Goal: Information Seeking & Learning: Compare options

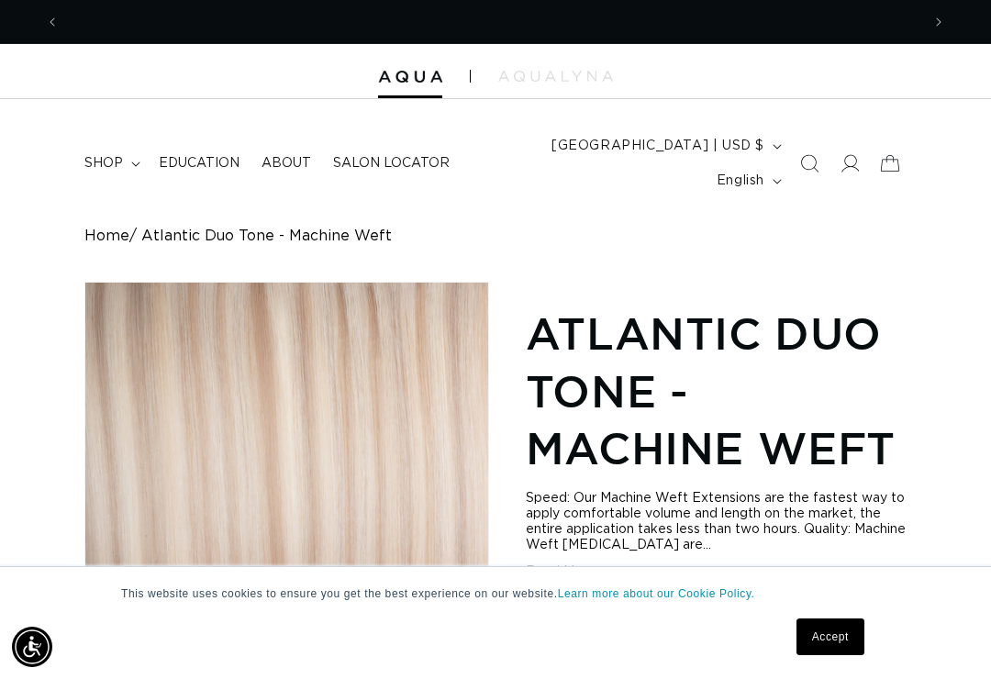
scroll to position [0, 1722]
click at [107, 144] on summary "shop" at bounding box center [110, 163] width 74 height 39
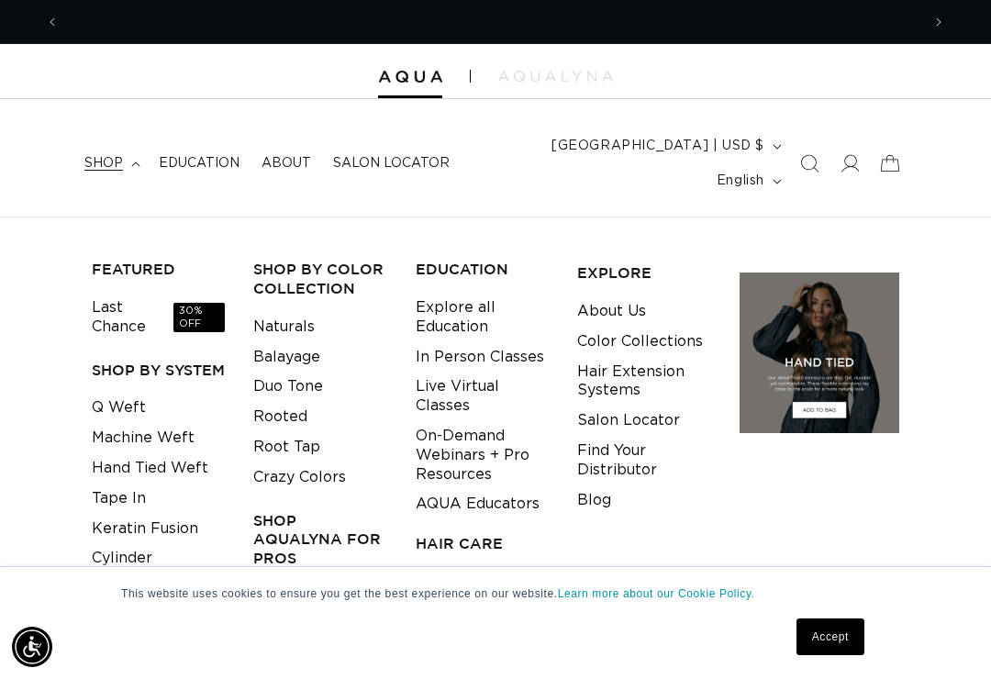
scroll to position [0, 861]
click at [198, 453] on link "Hand Tied Weft" at bounding box center [150, 468] width 117 height 30
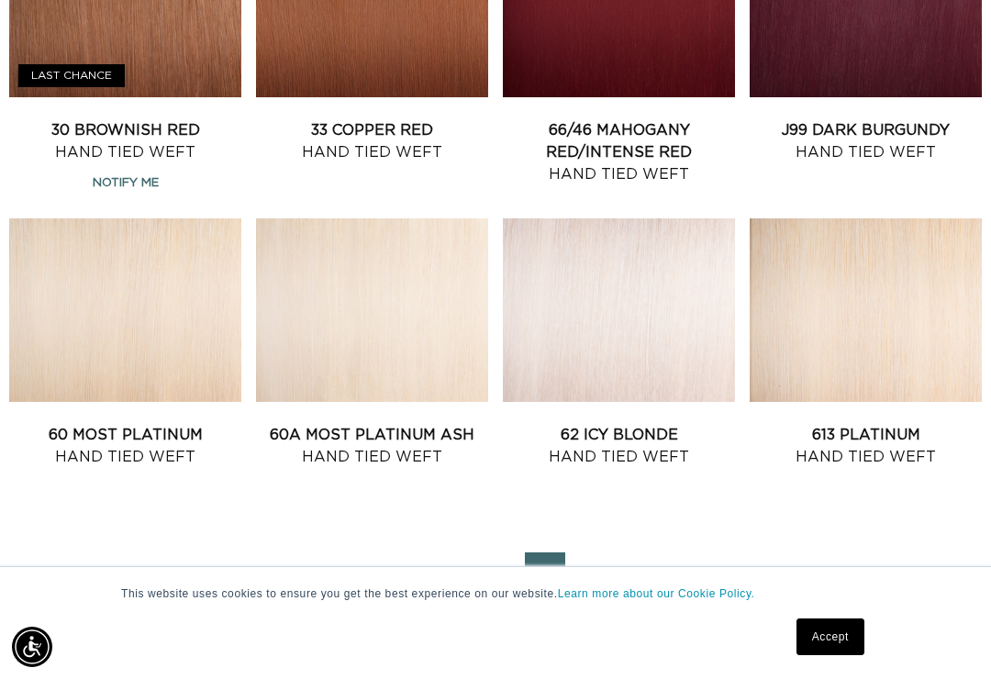
scroll to position [0, 1722]
click at [490, 552] on link "2" at bounding box center [495, 572] width 40 height 40
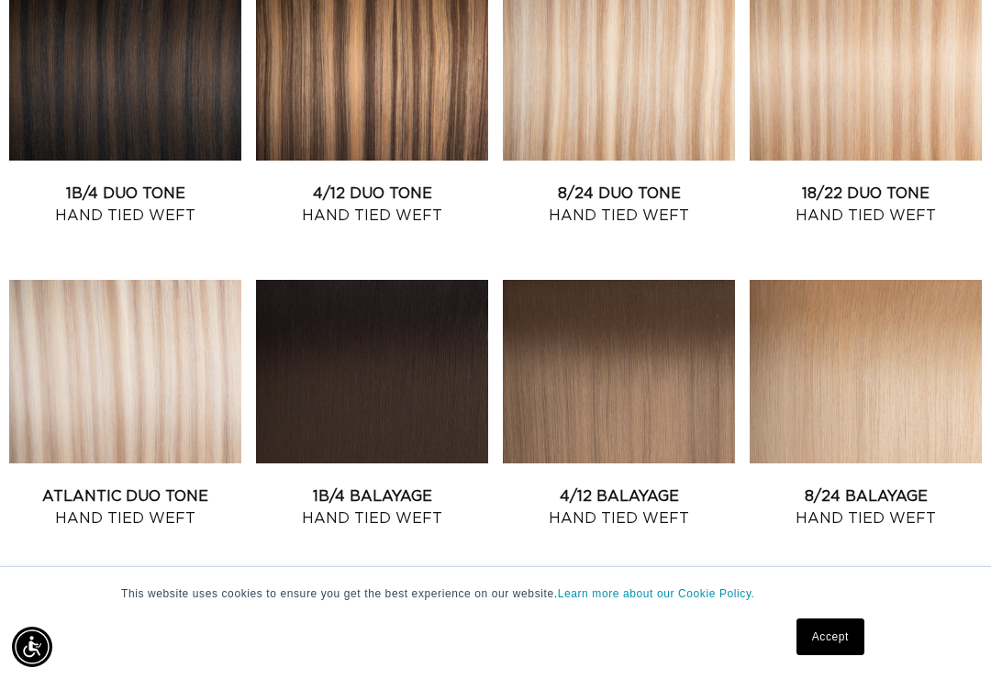
scroll to position [806, 0]
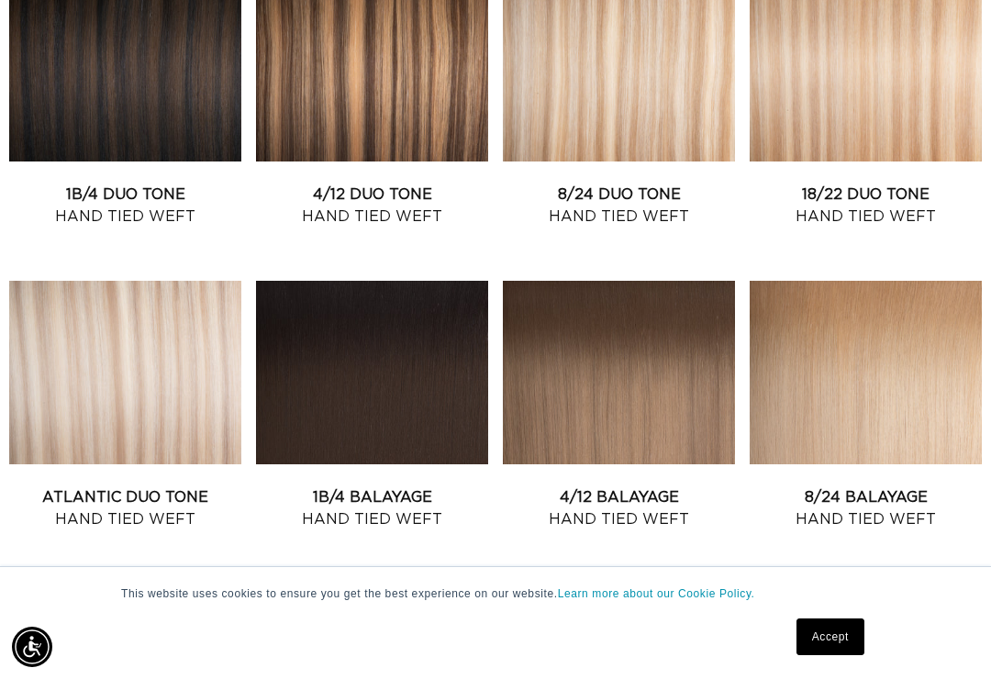
click at [123, 486] on link "Atlantic Duo Tone Hand Tied Weft" at bounding box center [125, 508] width 232 height 44
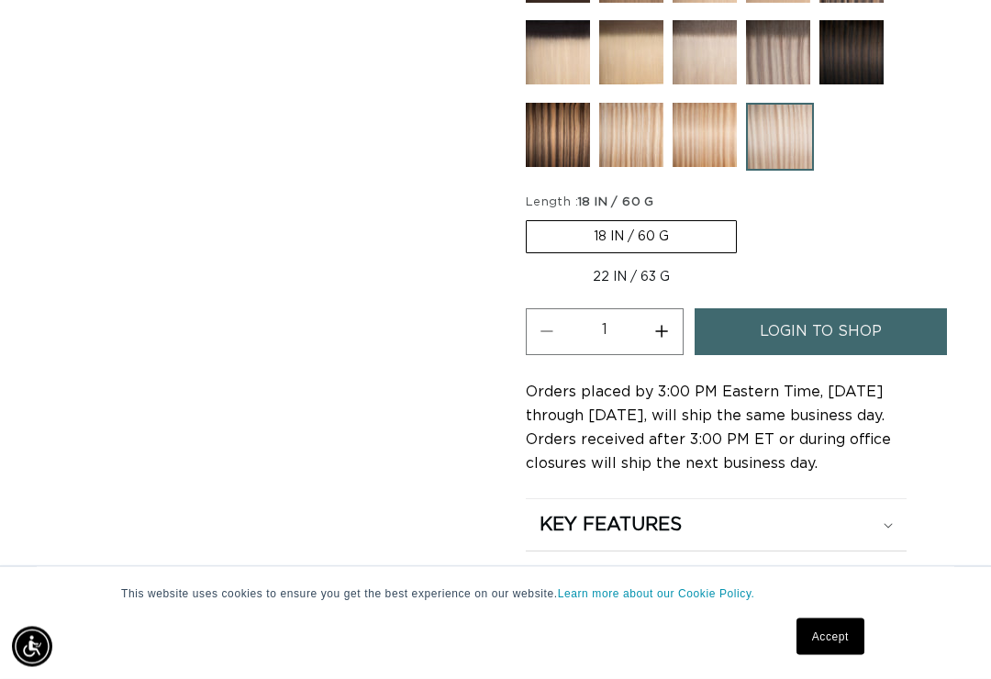
scroll to position [985, 0]
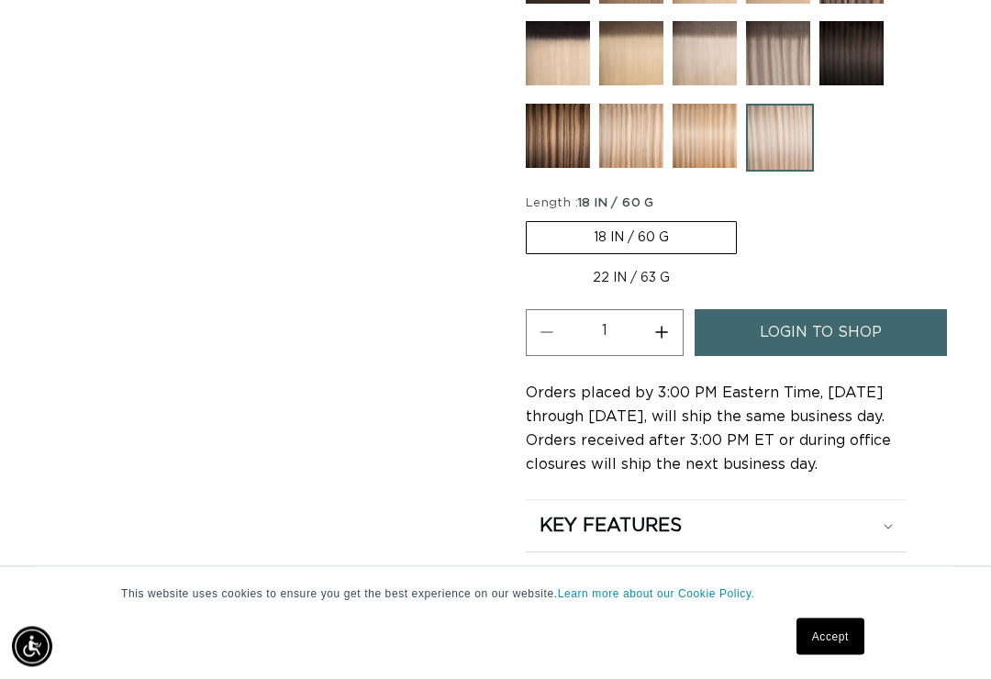
click at [853, 311] on span "login to shop" at bounding box center [821, 333] width 122 height 47
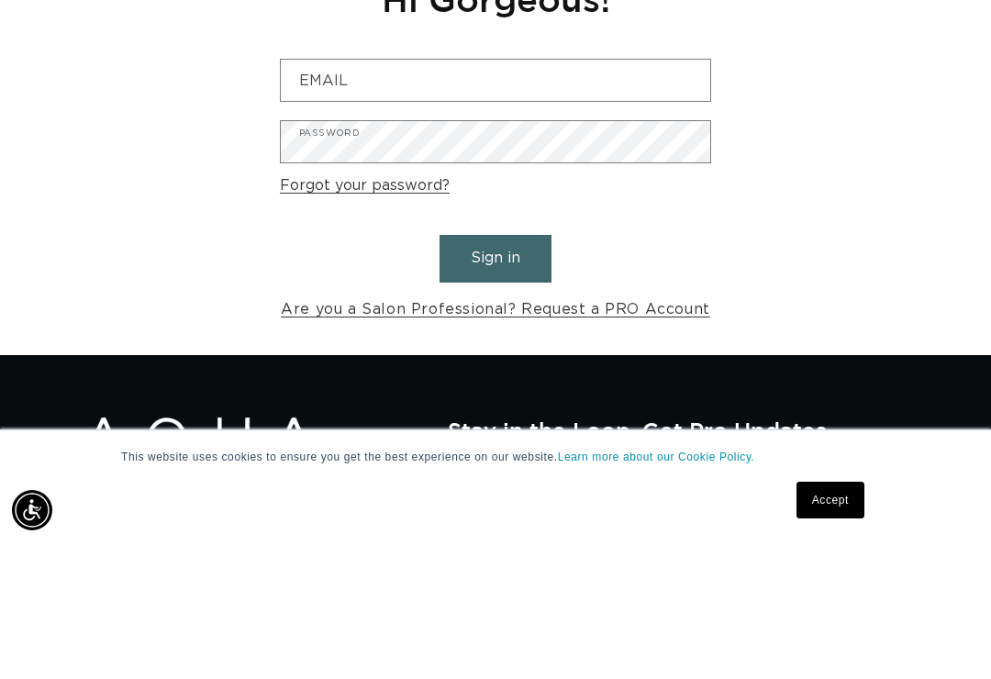
scroll to position [0, 861]
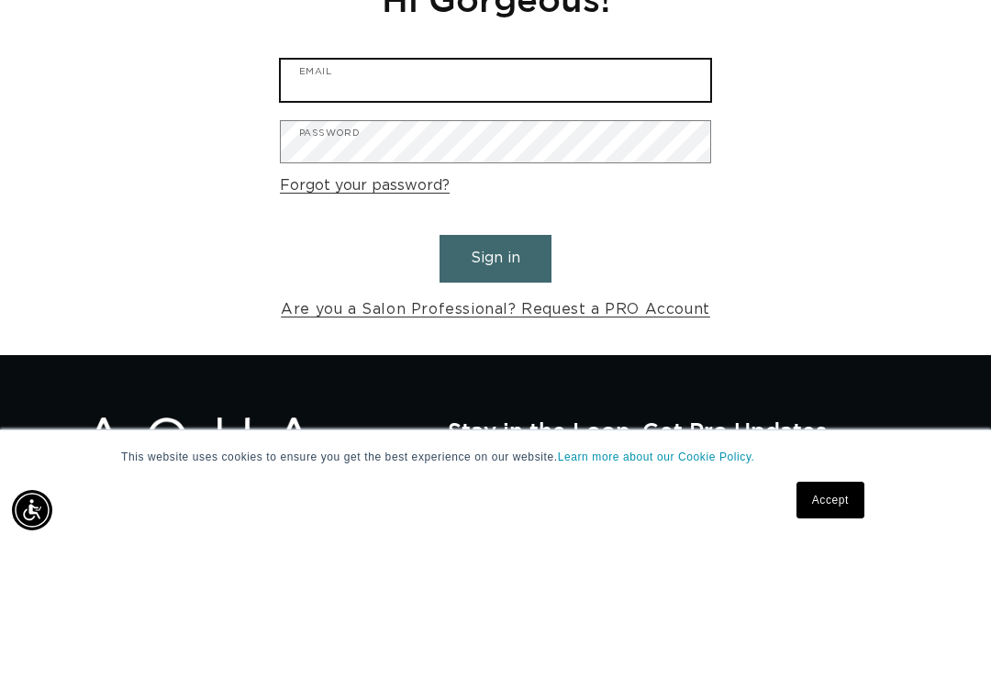
type input "jnicolessalon@yahoo.com"
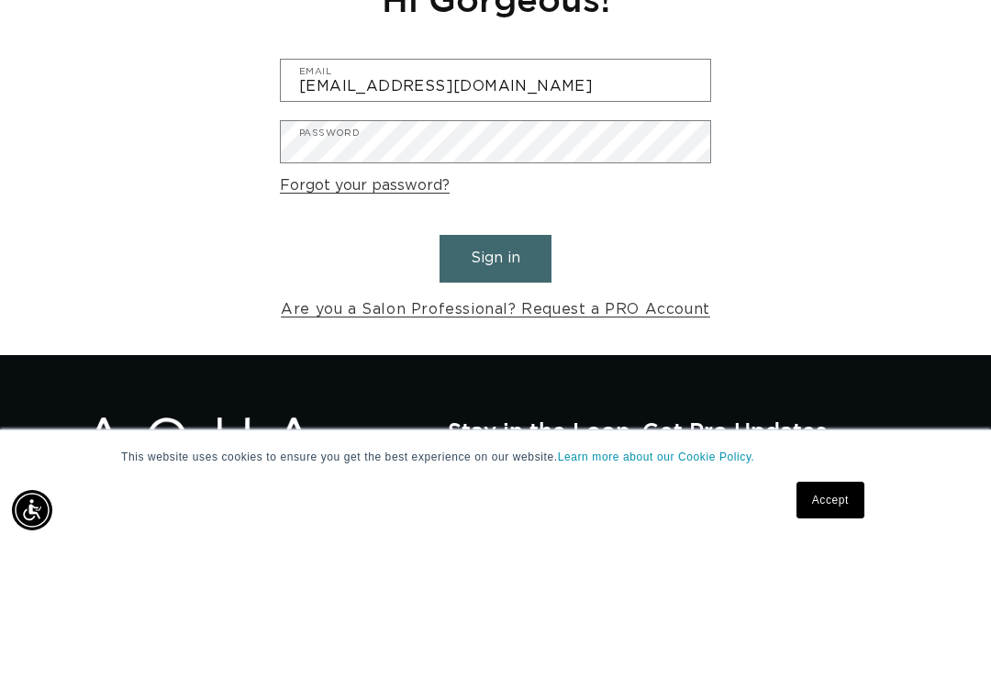
click at [496, 372] on button "Sign in" at bounding box center [496, 395] width 112 height 47
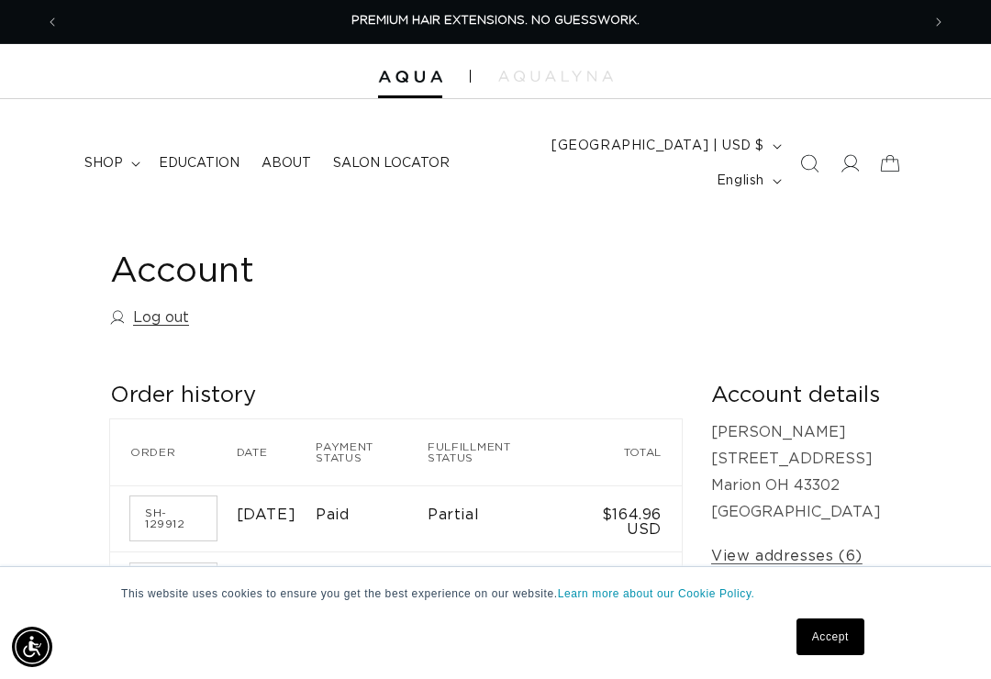
click at [184, 155] on span "Education" at bounding box center [199, 163] width 81 height 17
click at [100, 155] on span "shop" at bounding box center [103, 163] width 39 height 17
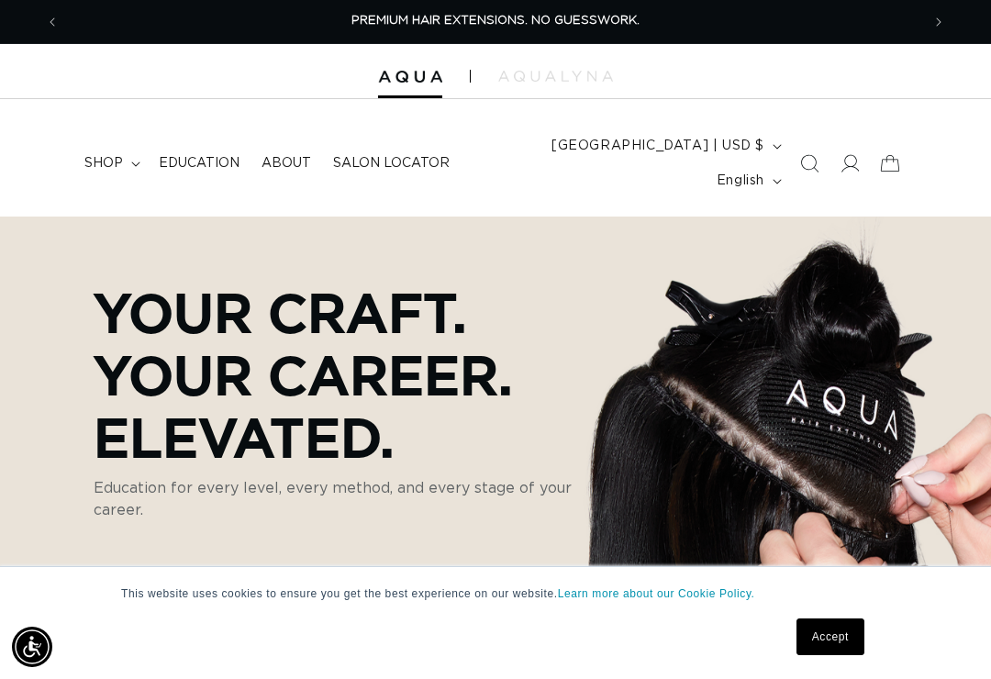
click at [111, 155] on span "shop" at bounding box center [103, 163] width 39 height 17
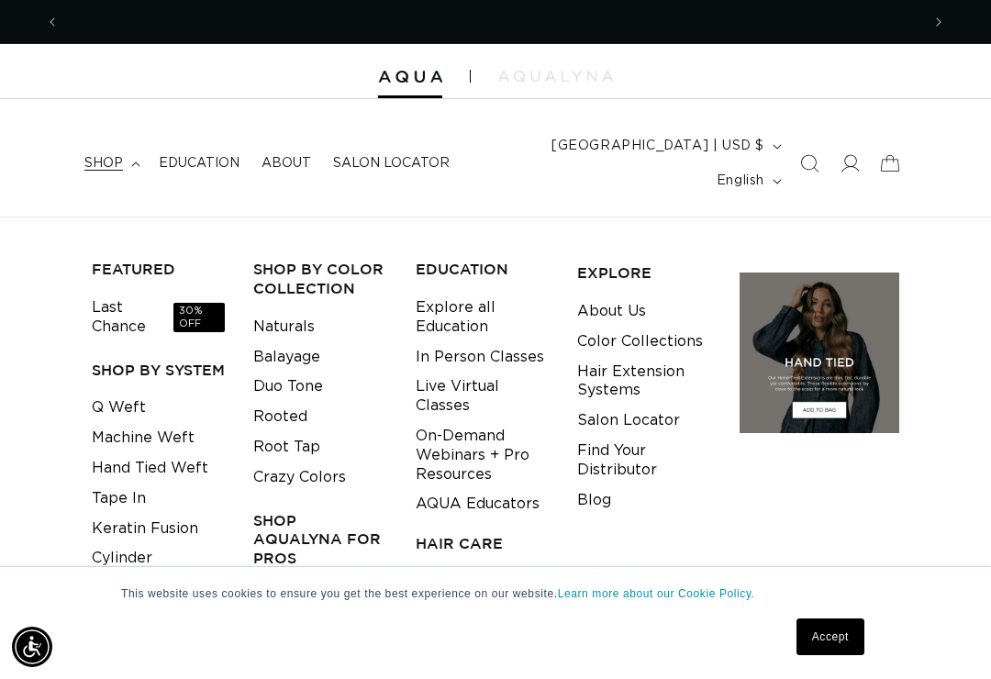
scroll to position [0, 861]
click at [151, 453] on link "Hand Tied Weft" at bounding box center [150, 468] width 117 height 30
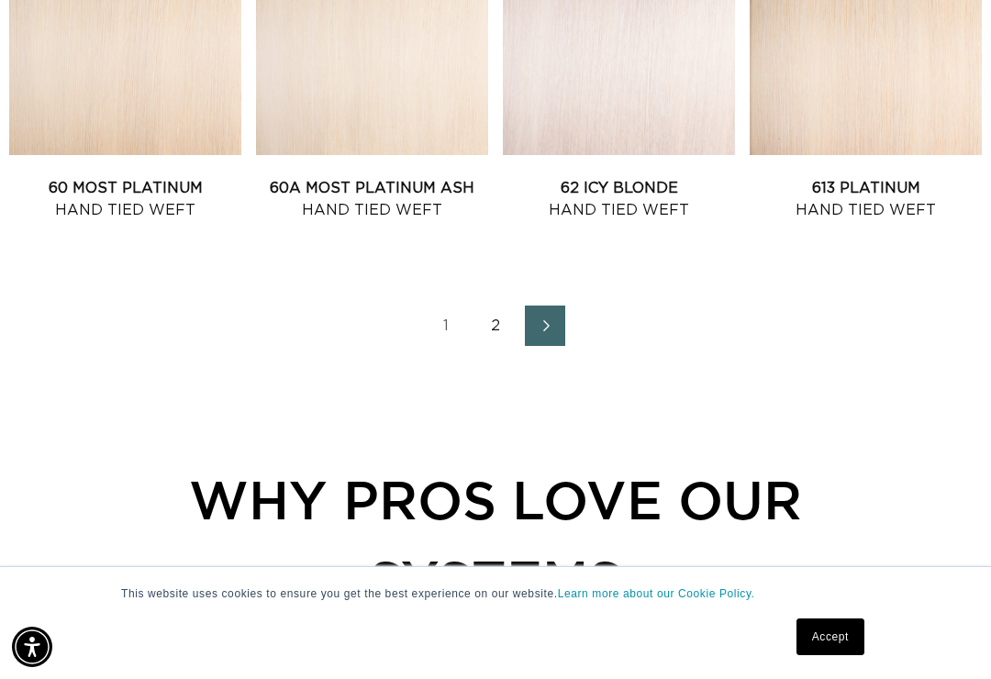
scroll to position [2033, 0]
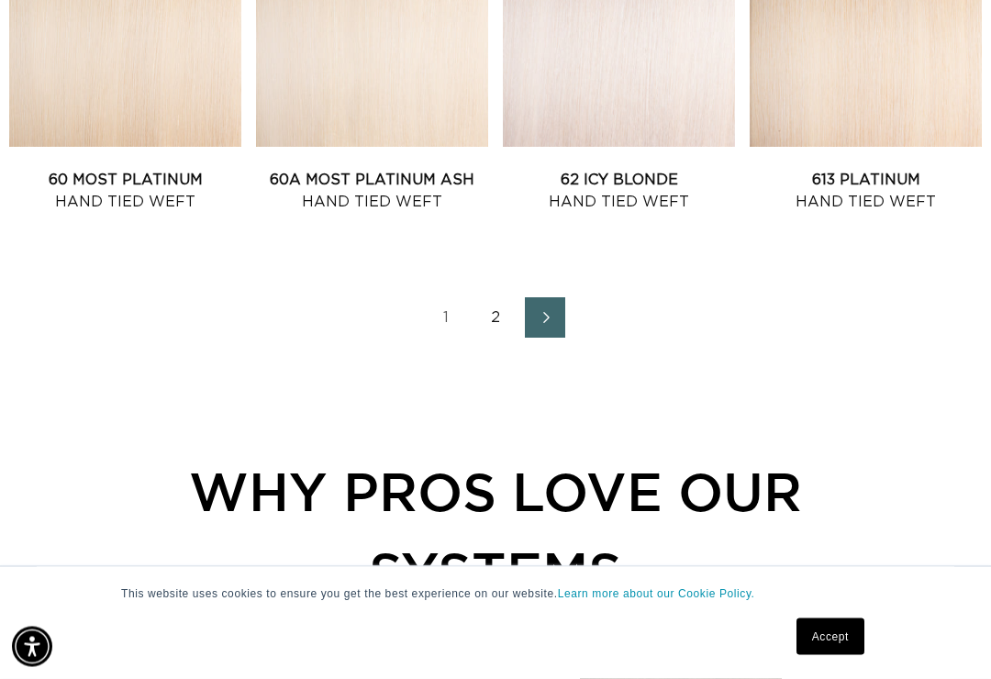
click at [489, 298] on link "2" at bounding box center [495, 318] width 40 height 40
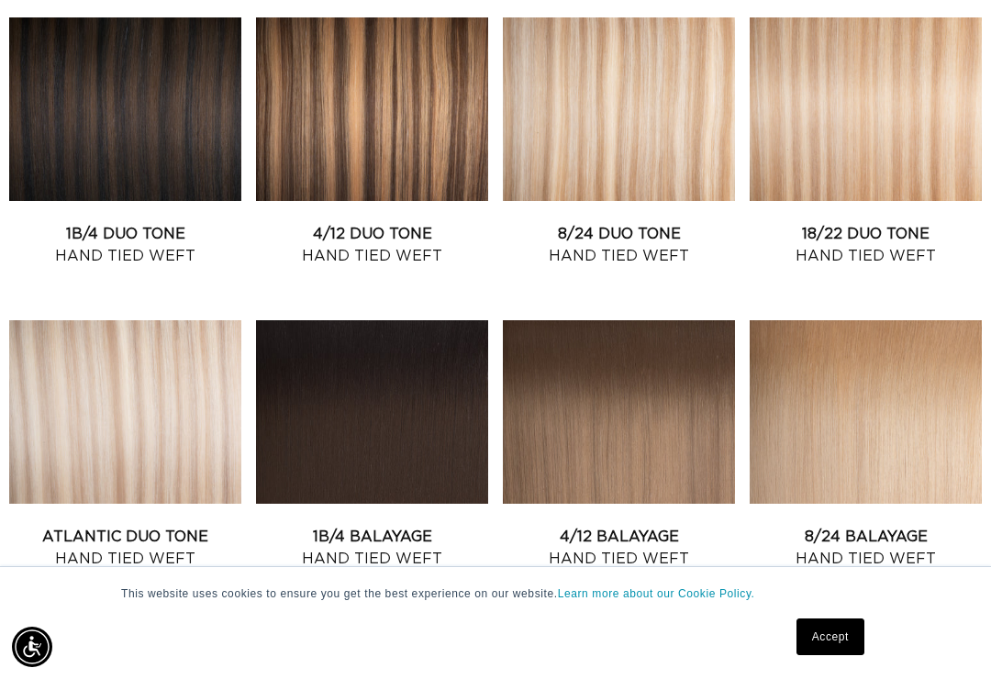
scroll to position [770, 0]
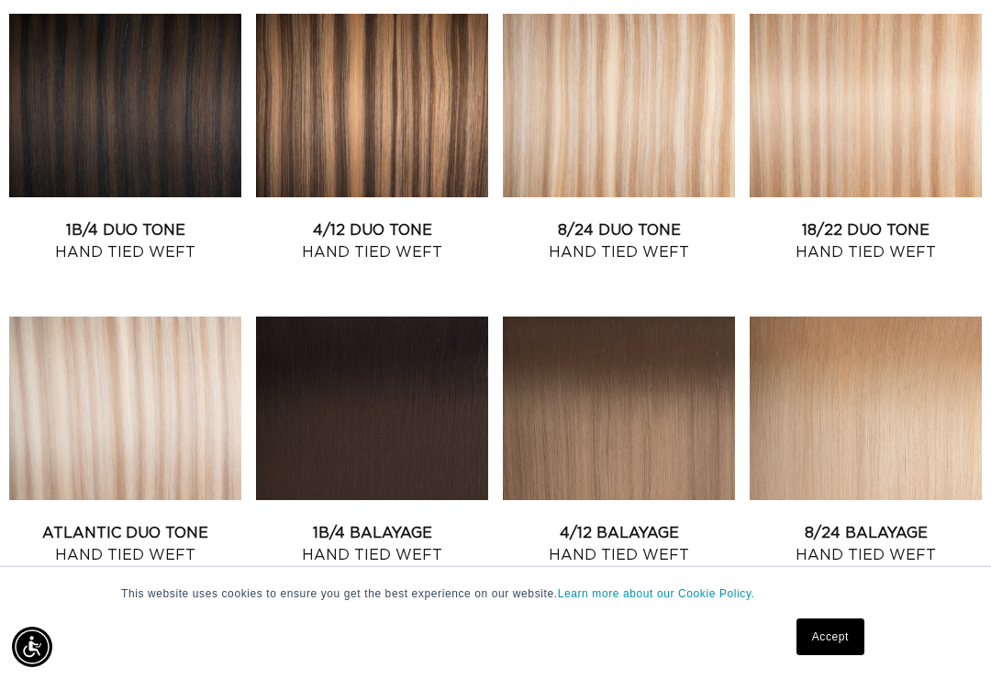
click at [136, 522] on link "Atlantic Duo Tone Hand Tied Weft" at bounding box center [125, 544] width 232 height 44
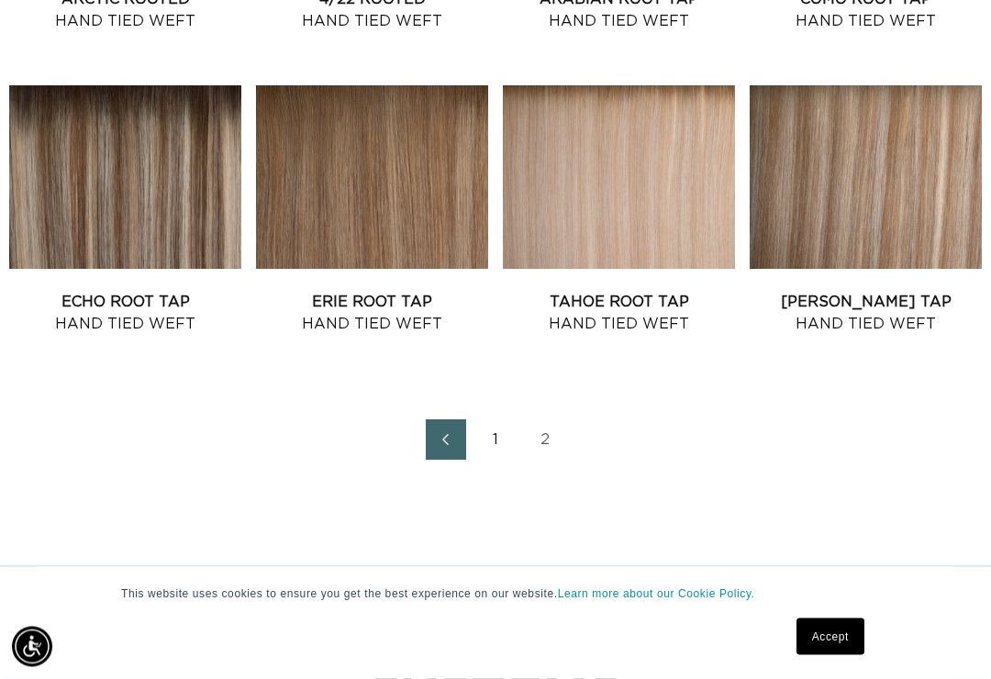
scroll to position [1910, 0]
click at [499, 419] on link "1" at bounding box center [495, 439] width 40 height 40
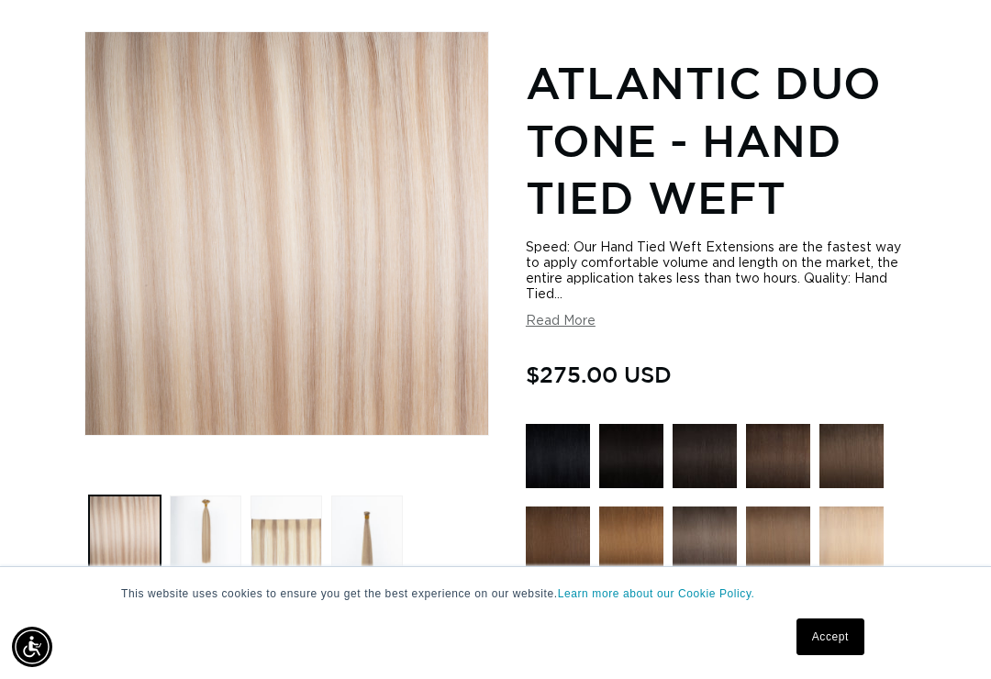
scroll to position [247, 0]
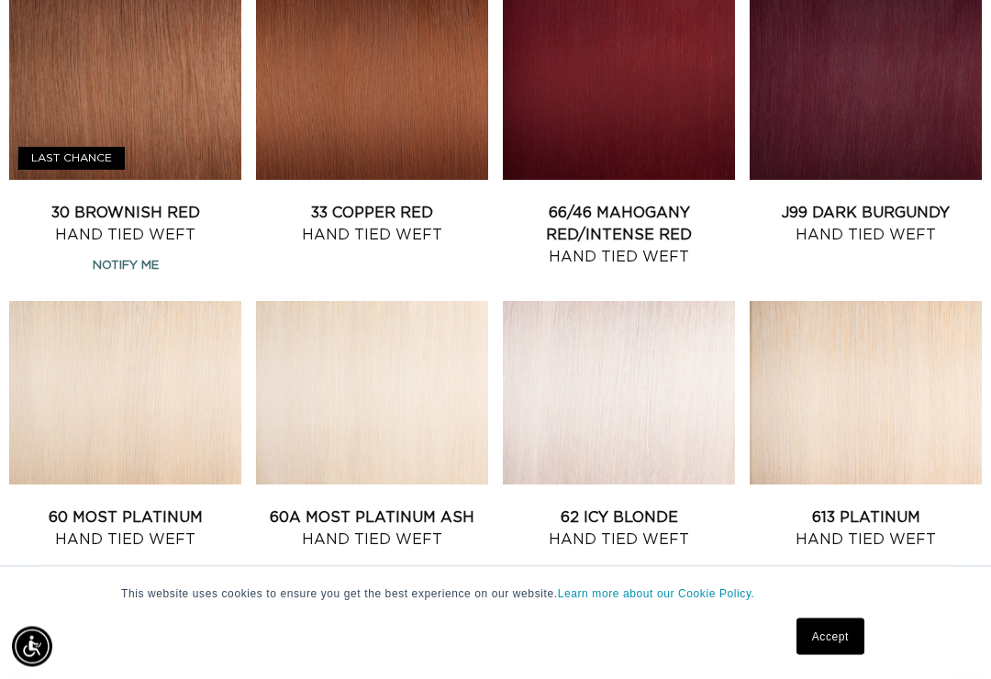
scroll to position [1696, 0]
click at [387, 507] on link "60A Most Platinum Ash Hand Tied Weft" at bounding box center [372, 529] width 232 height 44
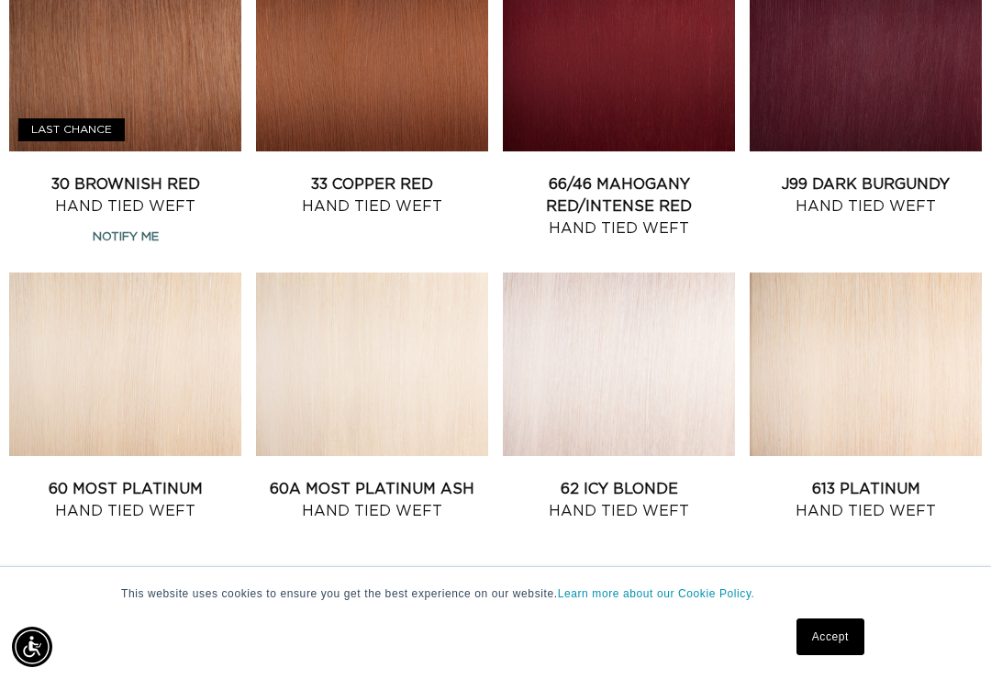
scroll to position [0, 861]
click at [860, 478] on link "613 Platinum Hand Tied Weft" at bounding box center [866, 500] width 232 height 44
click at [129, 478] on link "60 Most Platinum Hand Tied Weft" at bounding box center [125, 500] width 232 height 44
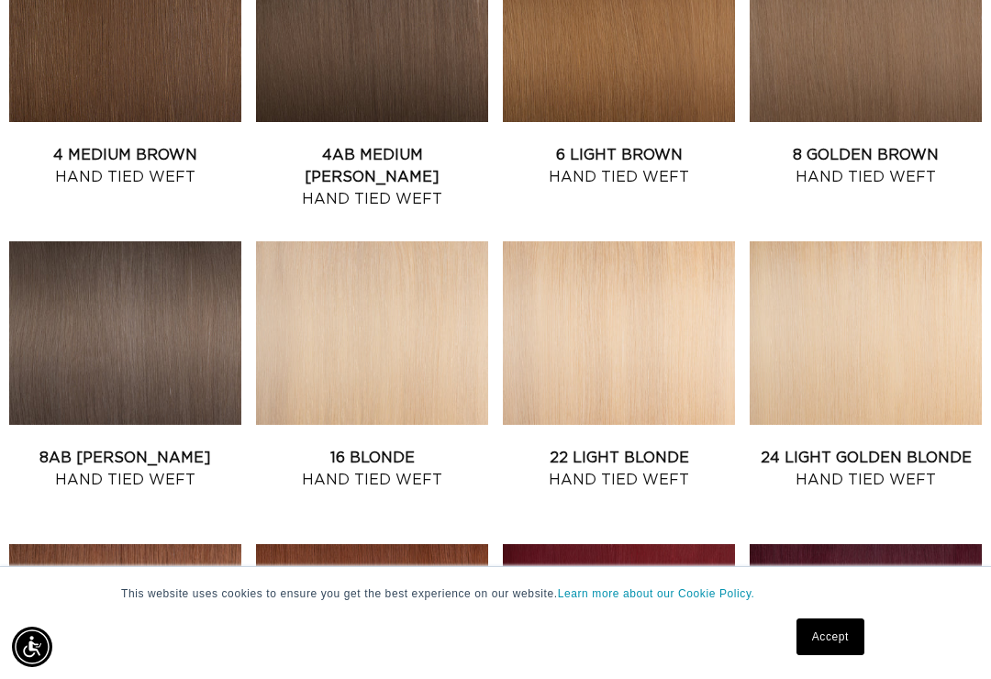
scroll to position [1149, 0]
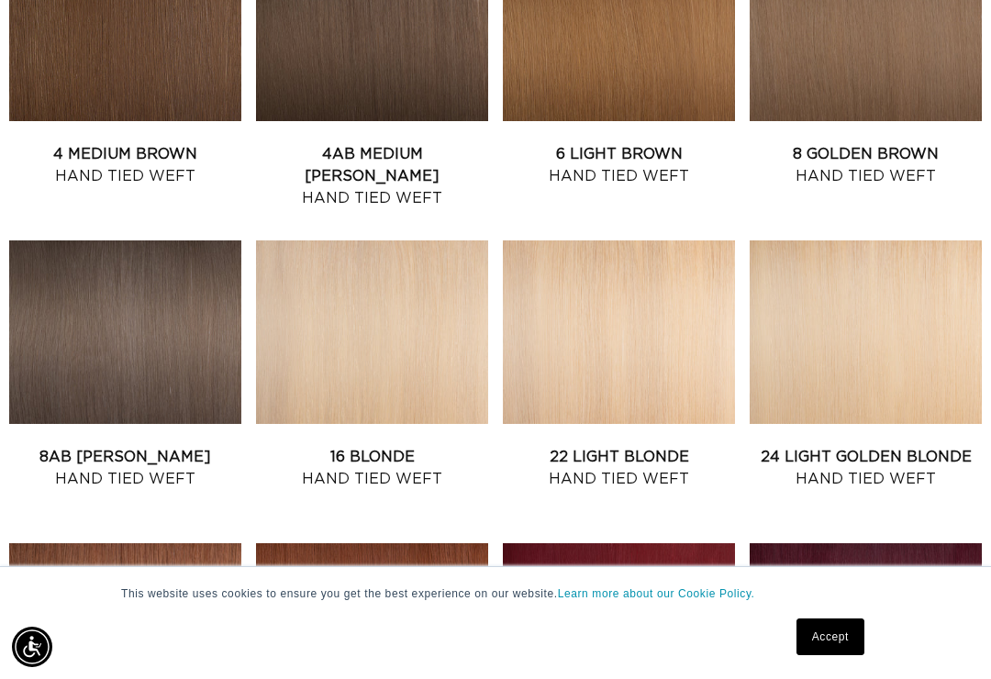
click at [386, 446] on link "16 Blonde Hand Tied Weft" at bounding box center [372, 468] width 232 height 44
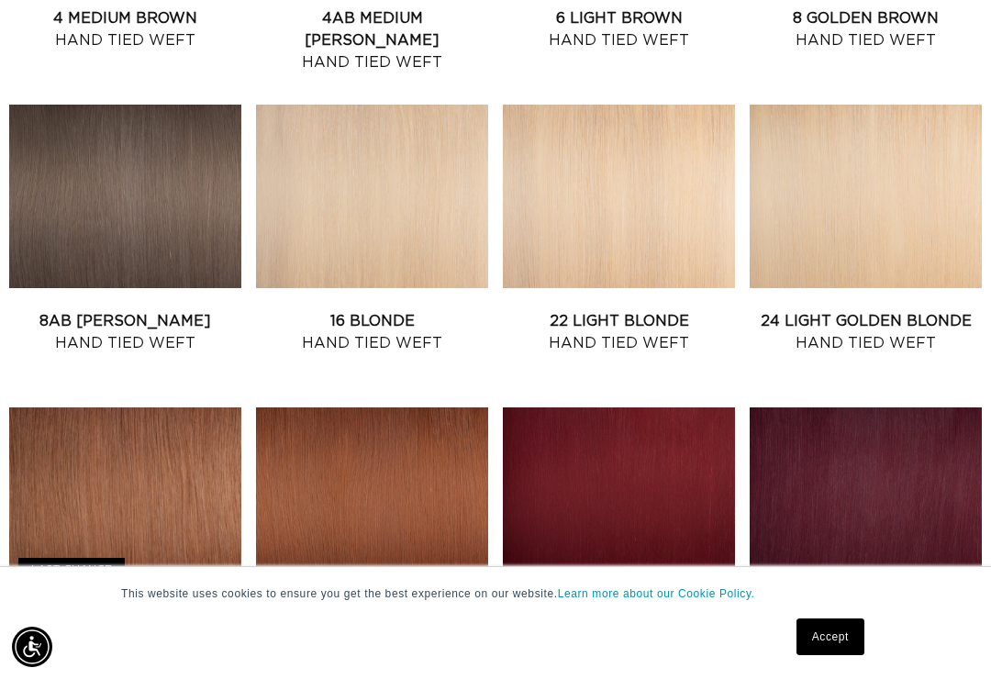
scroll to position [0, 1722]
click at [641, 310] on link "22 Light Blonde Hand Tied Weft" at bounding box center [619, 332] width 232 height 44
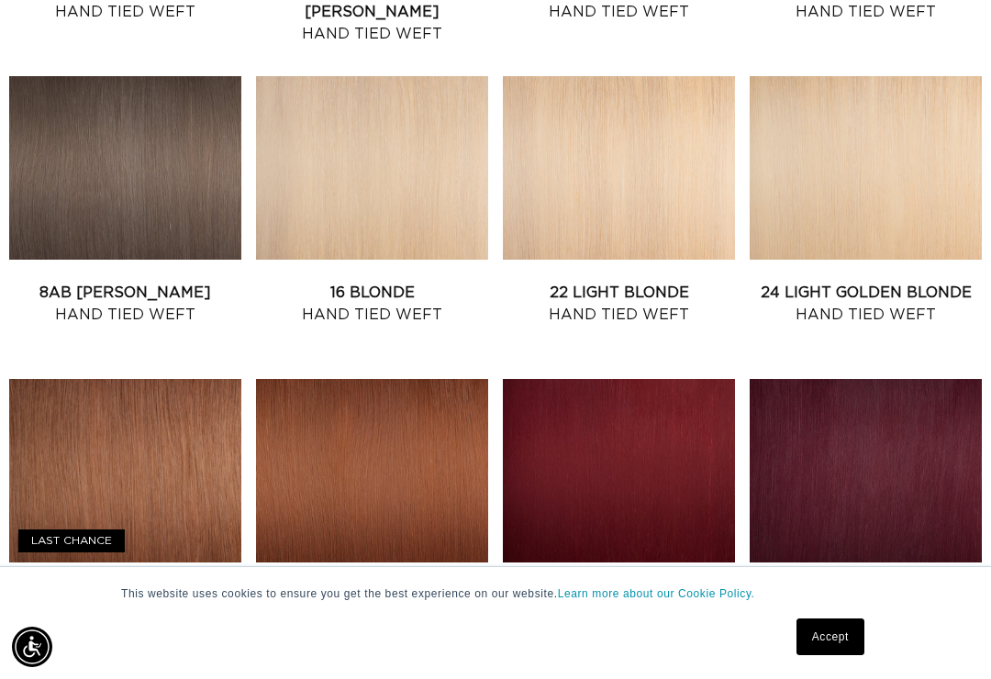
click at [900, 282] on link "24 Light Golden Blonde Hand Tied Weft" at bounding box center [866, 304] width 232 height 44
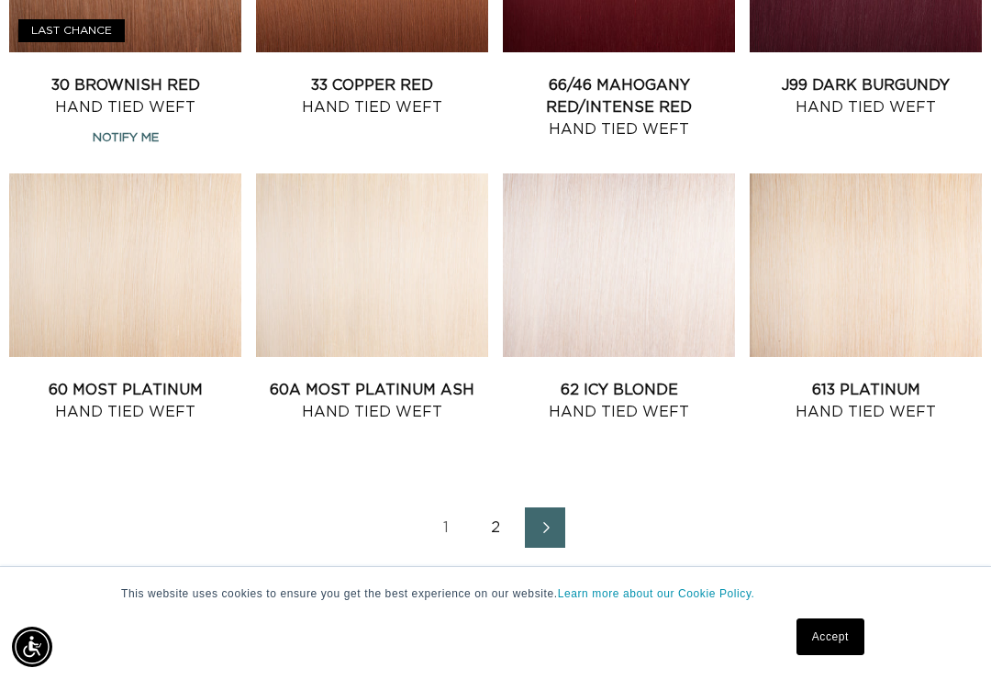
scroll to position [0, 1722]
click at [865, 379] on link "613 Platinum Hand Tied Weft" at bounding box center [866, 401] width 232 height 44
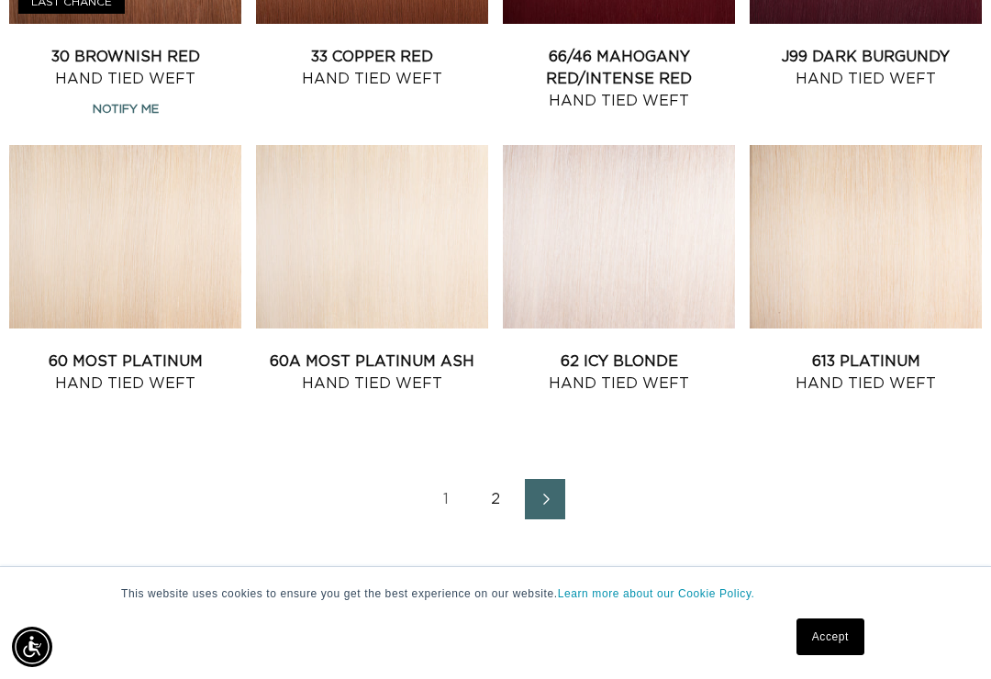
click at [635, 351] on link "62 Icy Blonde Hand Tied Weft" at bounding box center [619, 373] width 232 height 44
click at [141, 351] on link "60 Most Platinum Hand Tied Weft" at bounding box center [125, 373] width 232 height 44
click at [492, 479] on link "2" at bounding box center [495, 499] width 40 height 40
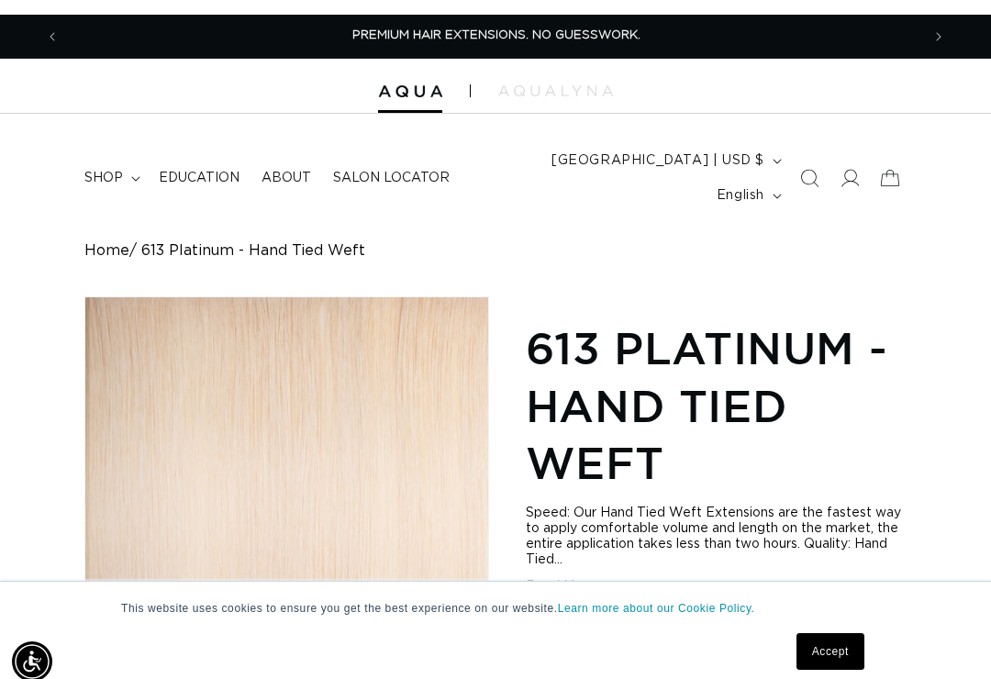
scroll to position [0, 861]
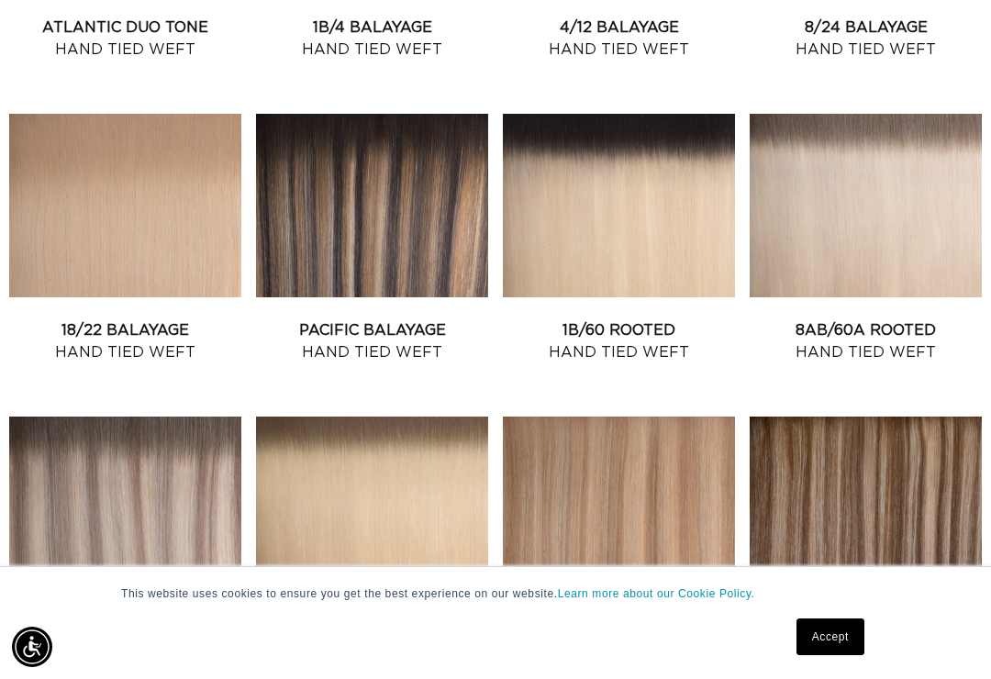
scroll to position [0, 1722]
click at [887, 319] on link "8AB/60A Rooted Hand Tied Weft" at bounding box center [866, 341] width 232 height 44
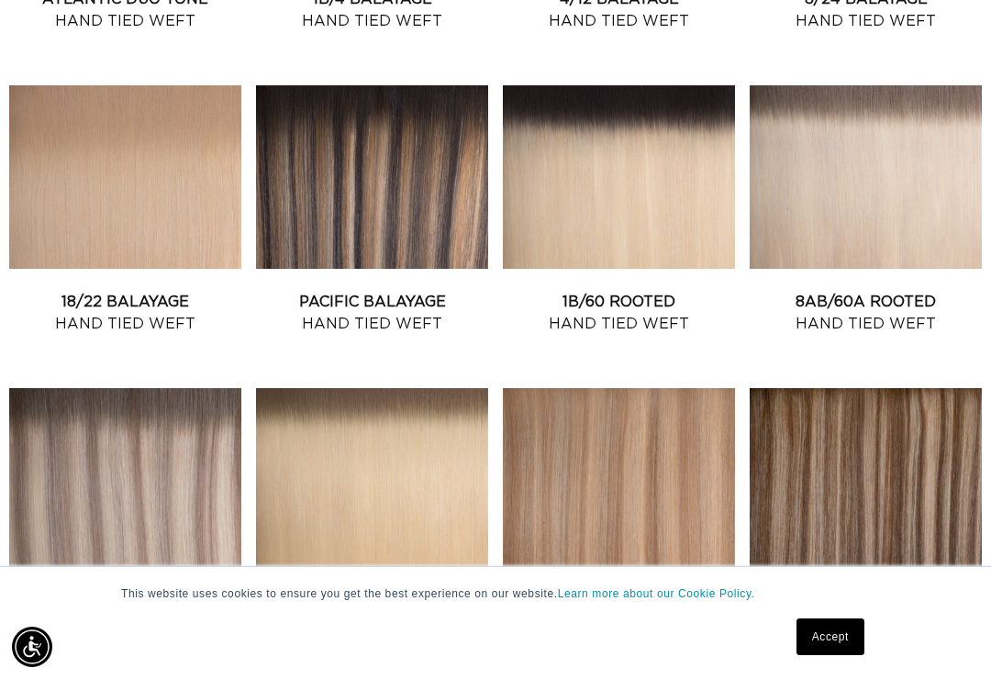
scroll to position [0, 0]
click at [616, 291] on link "1B/60 Rooted Hand Tied Weft" at bounding box center [619, 313] width 232 height 44
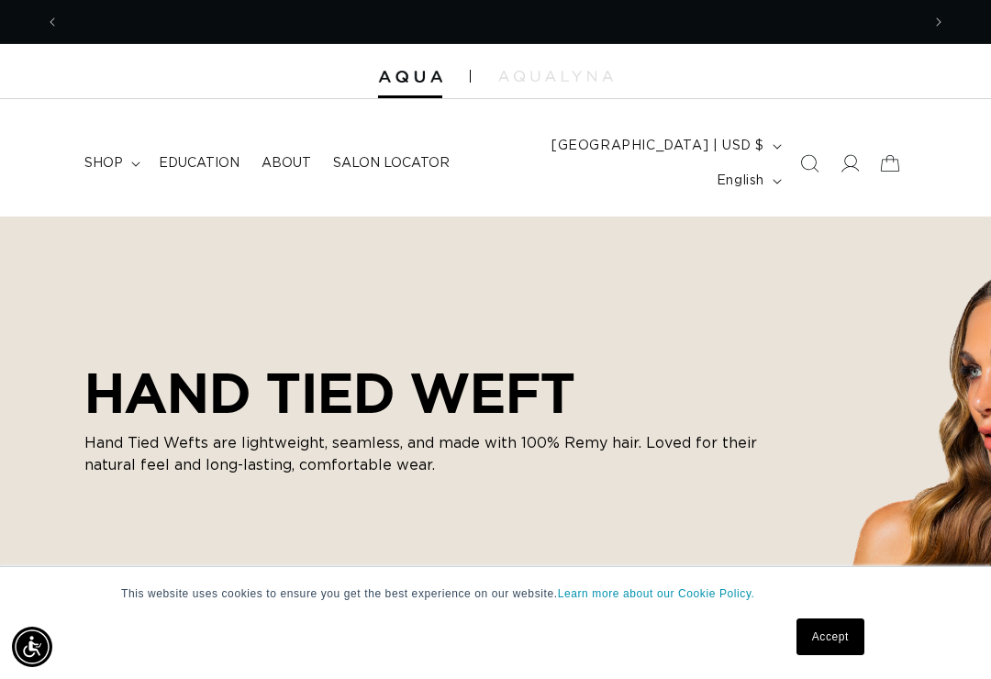
scroll to position [0, 861]
